Goal: Find contact information: Find contact information

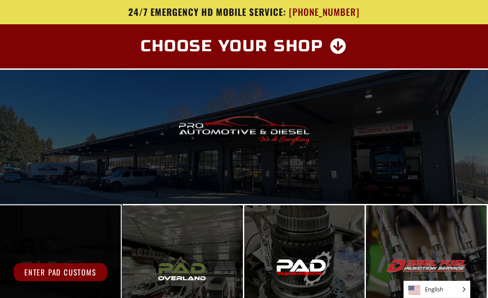
click at [47, 239] on div "Enter PAD Customs" at bounding box center [60, 273] width 121 height 134
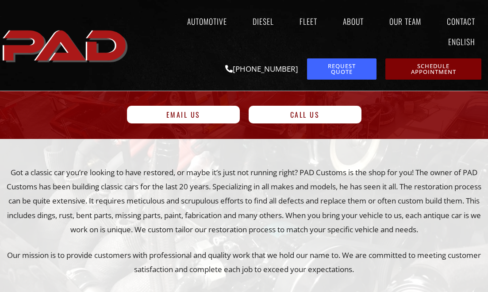
scroll to position [56, 0]
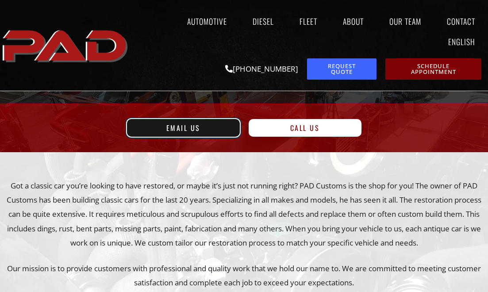
click at [156, 126] on span "Email Us" at bounding box center [183, 127] width 92 height 7
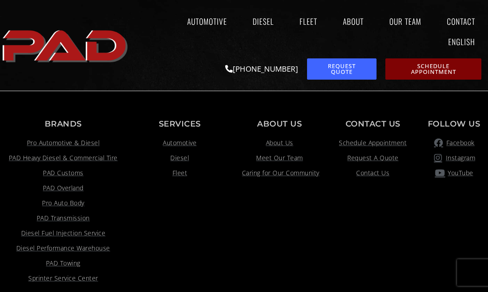
scroll to position [622, 0]
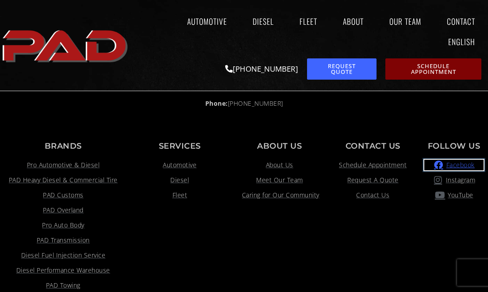
click at [447, 166] on span "Facebook" at bounding box center [459, 165] width 31 height 11
